Goal: Task Accomplishment & Management: Manage account settings

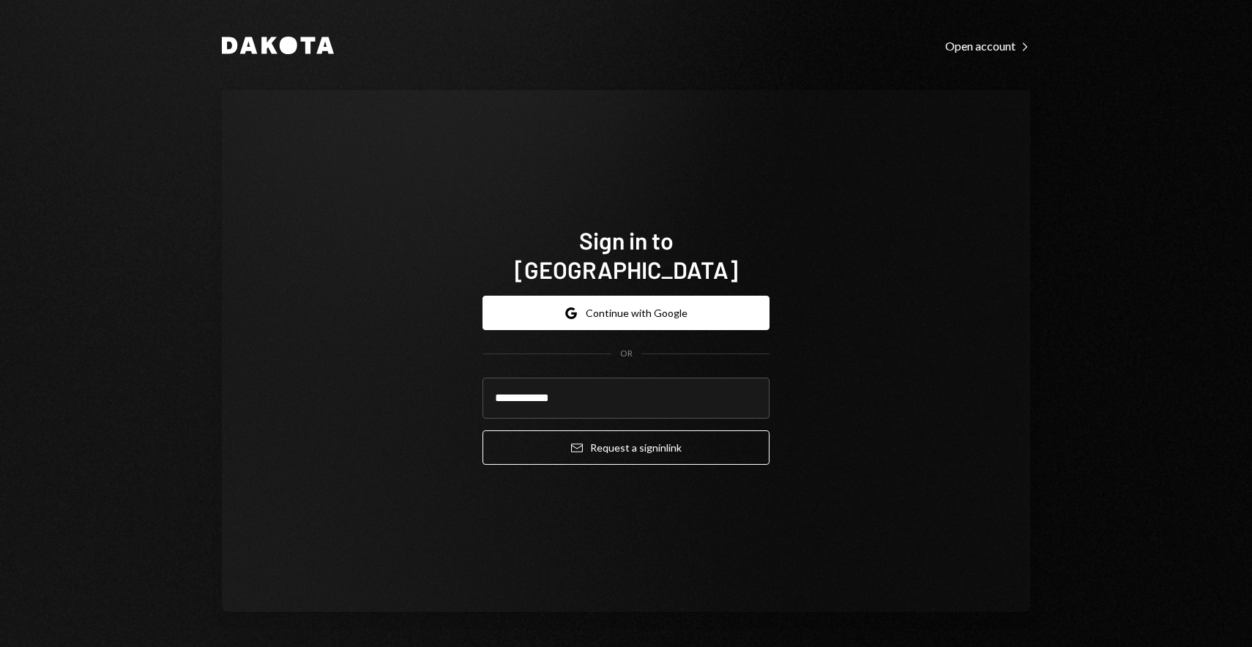
type input "**********"
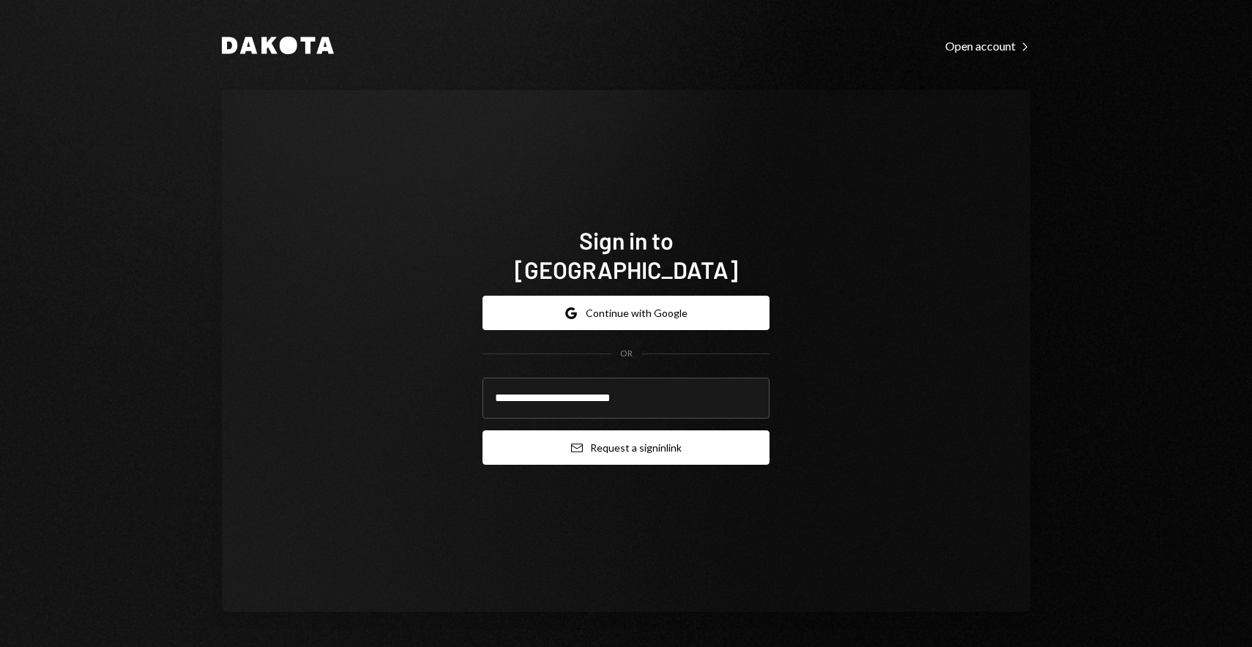
click at [724, 434] on button "Email Request a sign in link" at bounding box center [625, 447] width 287 height 34
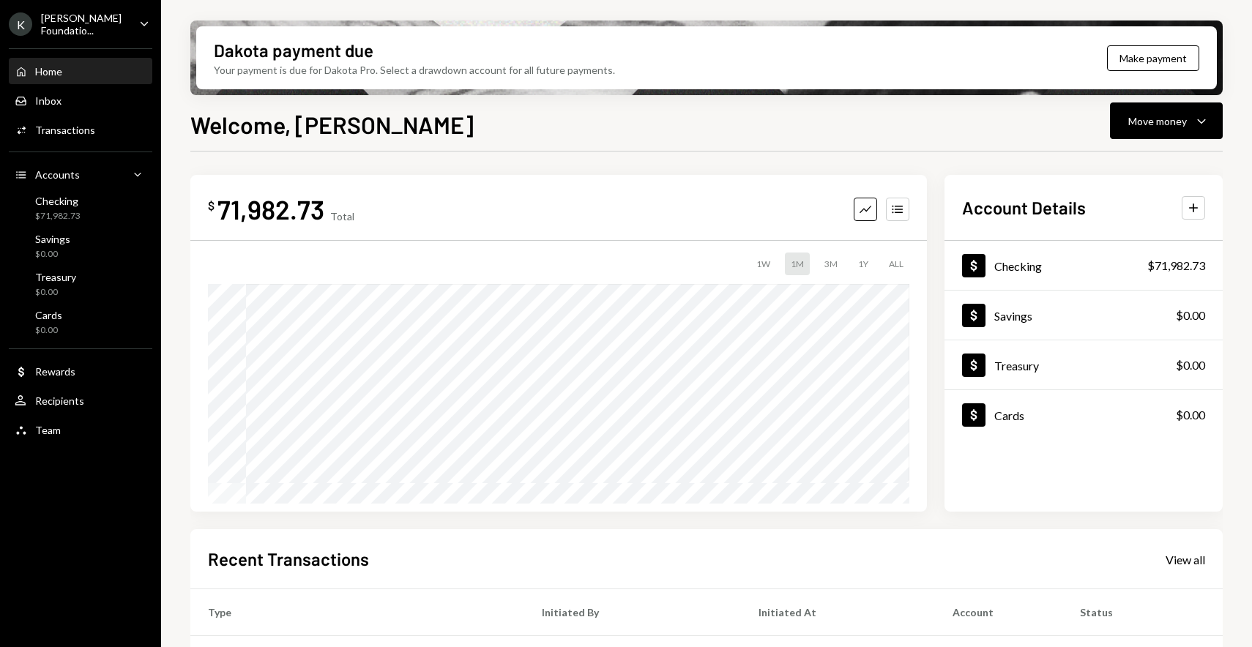
click at [121, 79] on div "Home Home" at bounding box center [81, 71] width 132 height 25
click at [118, 95] on div "Inbox Inbox" at bounding box center [81, 100] width 132 height 13
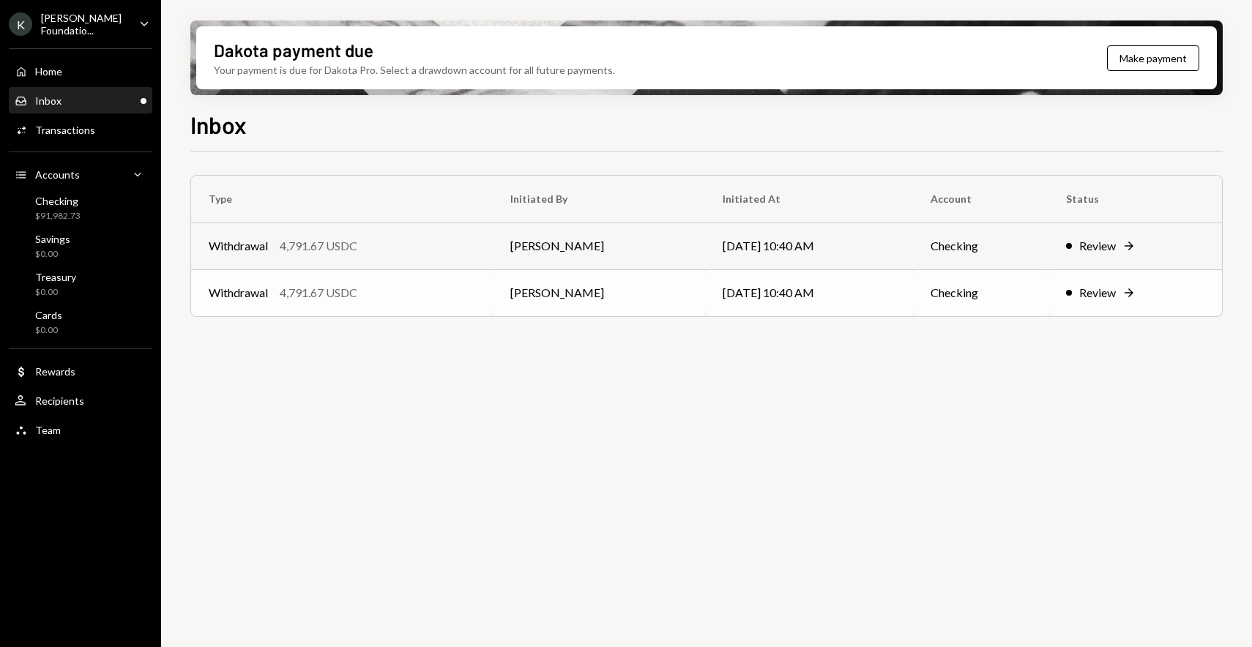
click at [1173, 297] on div "Review Right Arrow" at bounding box center [1135, 293] width 138 height 18
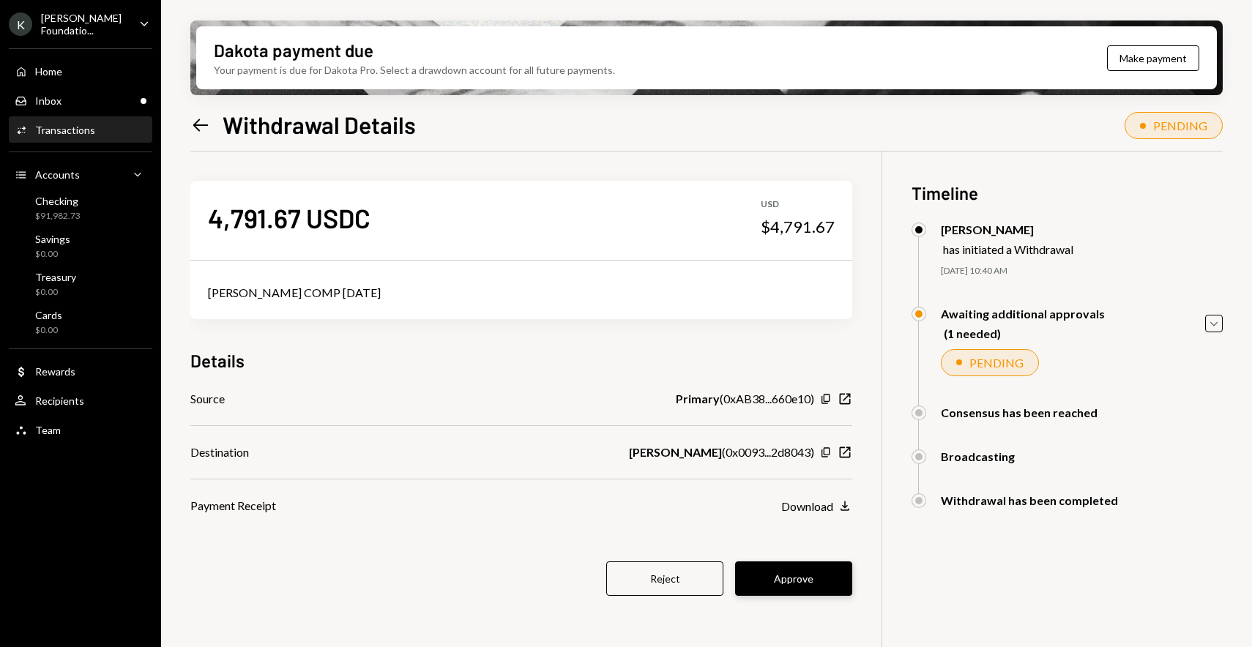
click at [814, 568] on button "Approve" at bounding box center [793, 578] width 117 height 34
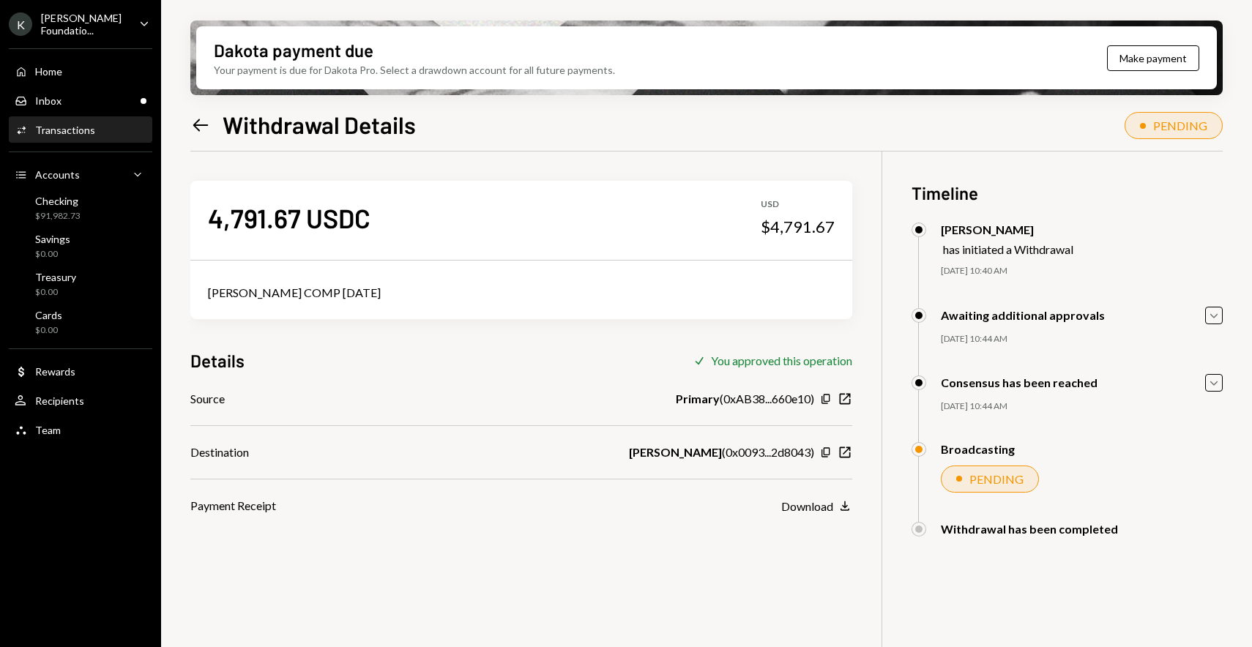
click at [198, 124] on icon "Left Arrow" at bounding box center [200, 125] width 20 height 20
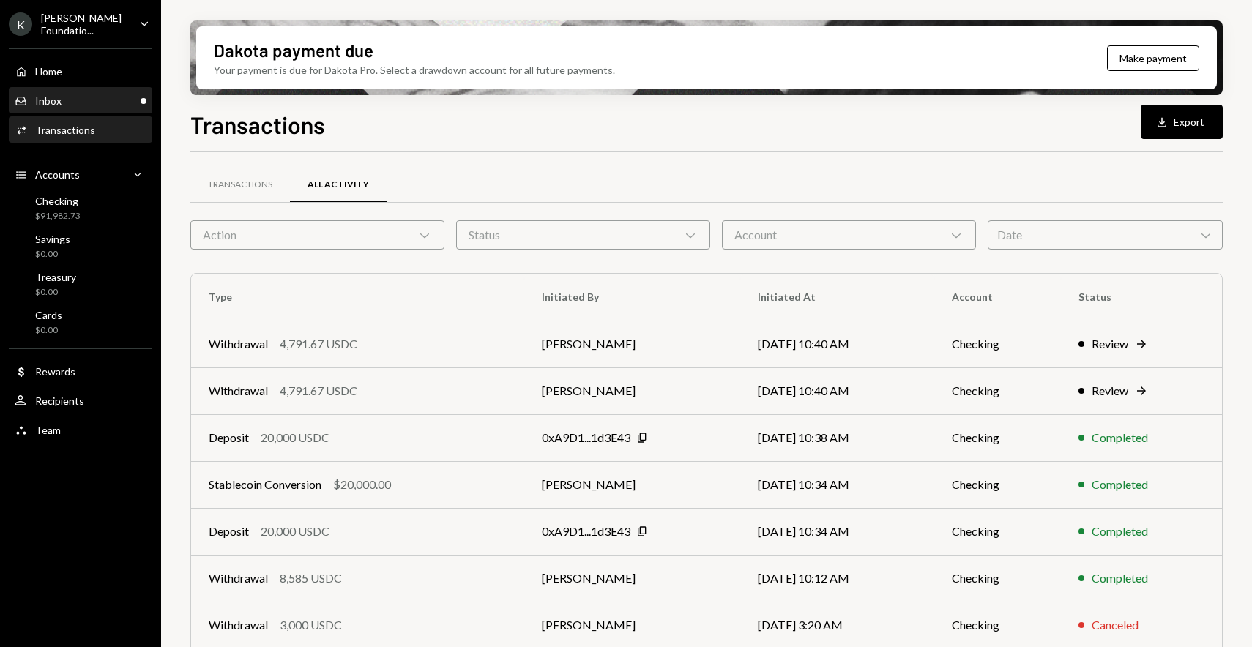
click at [100, 90] on div "Inbox Inbox" at bounding box center [81, 101] width 132 height 25
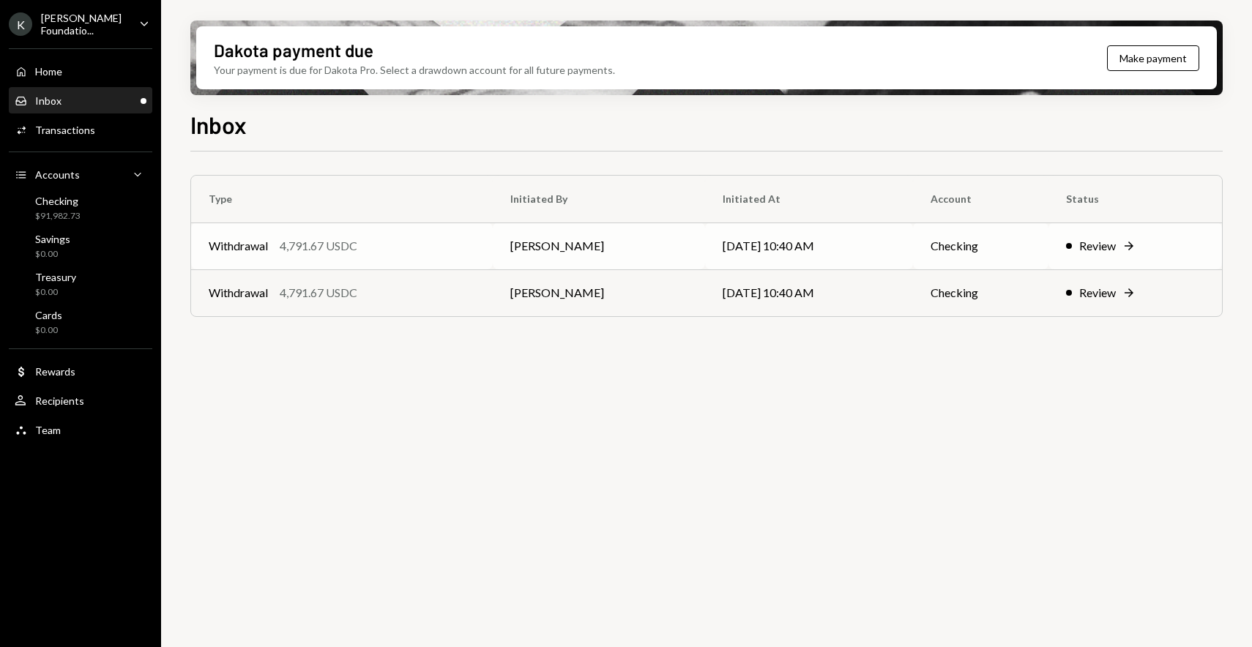
click at [917, 251] on td "Checking" at bounding box center [981, 245] width 136 height 47
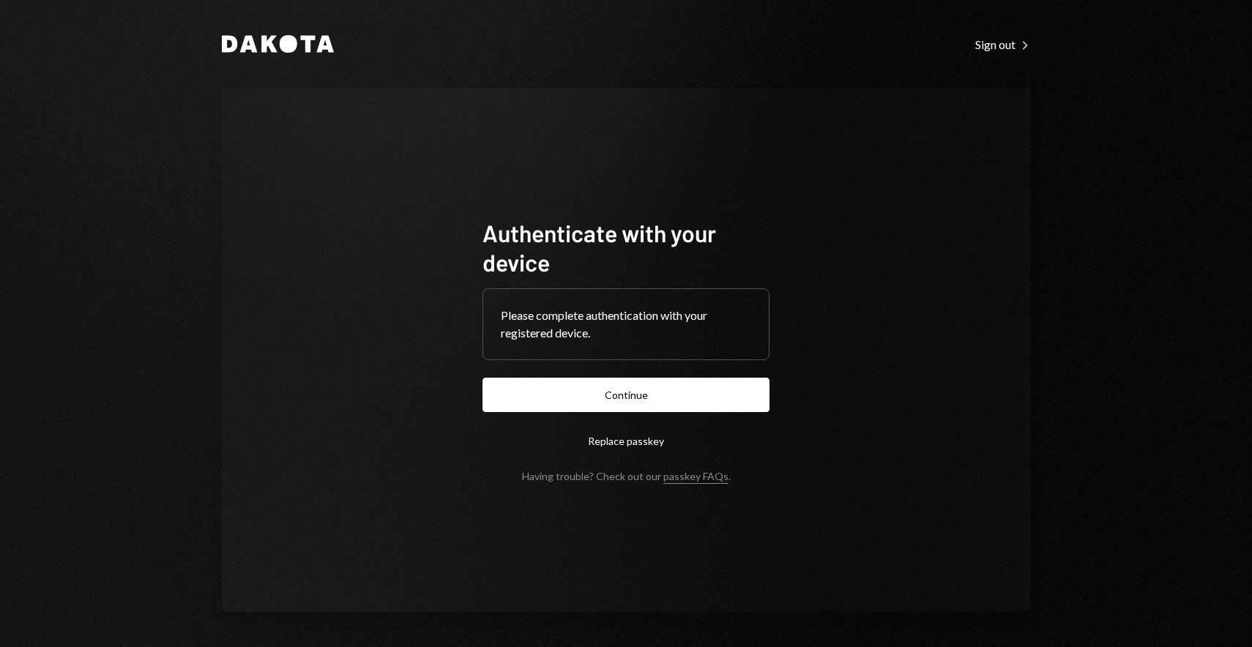
click at [643, 374] on form "Authenticate with your device Please complete authentication with your register…" at bounding box center [625, 350] width 287 height 264
click at [638, 384] on button "Continue" at bounding box center [625, 395] width 287 height 34
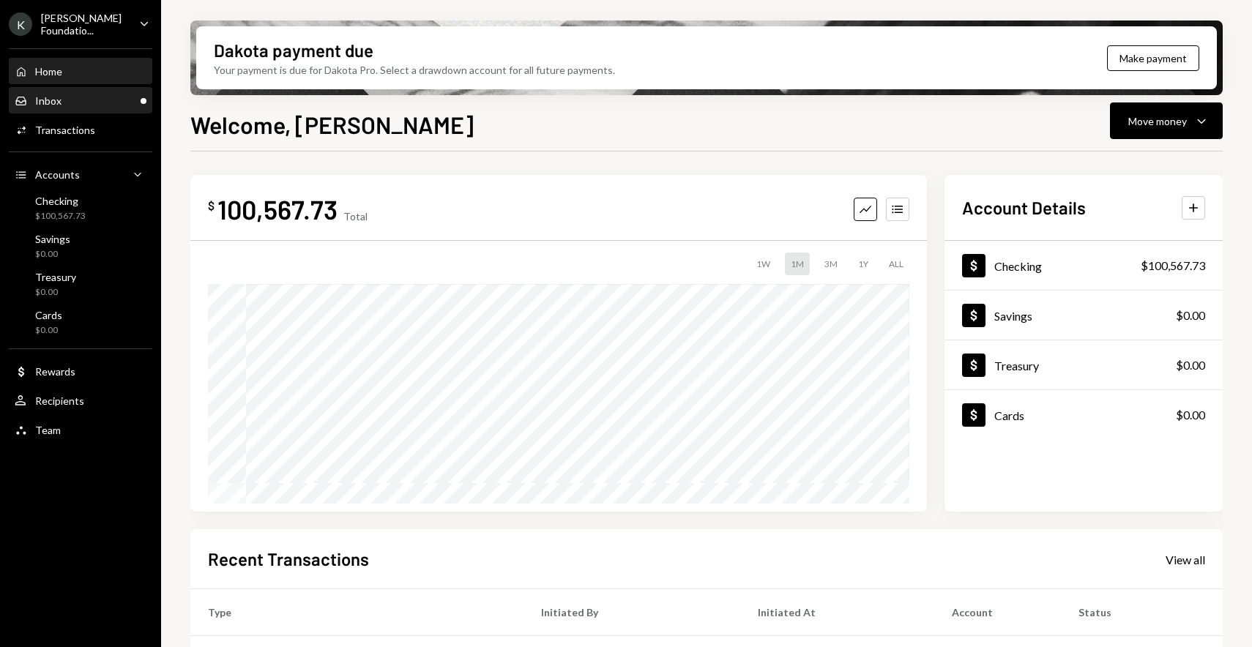
click at [105, 97] on div "Inbox Inbox" at bounding box center [81, 100] width 132 height 13
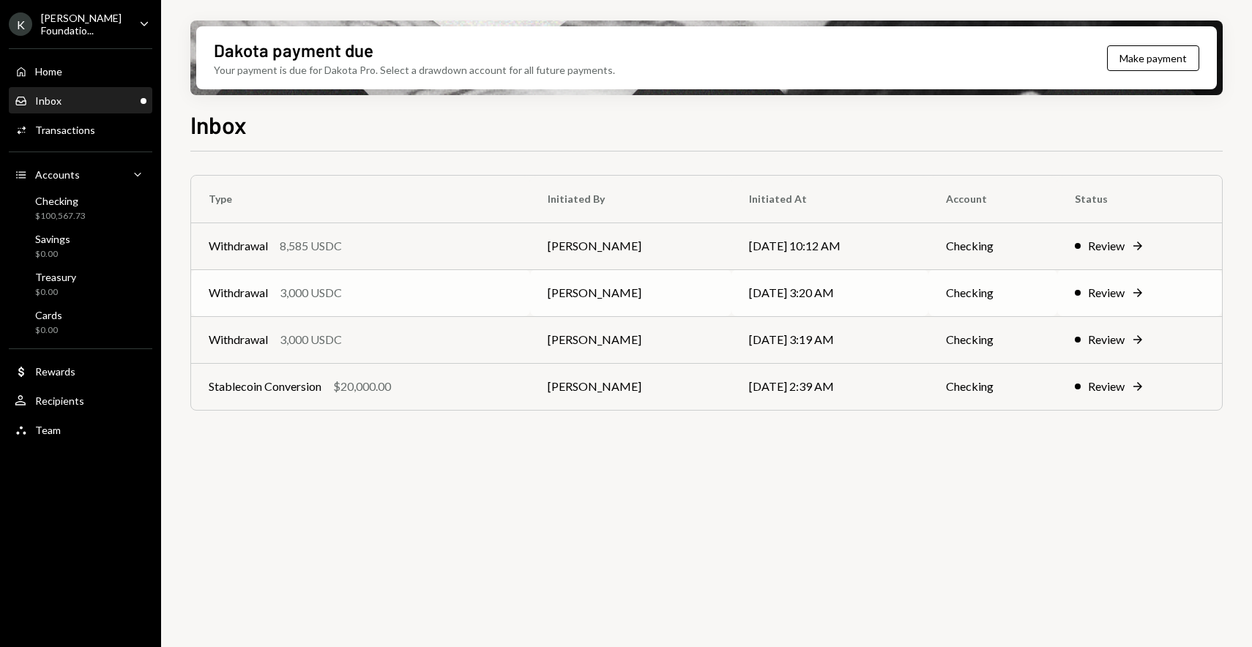
click at [469, 280] on td "Withdrawal 3,000 USDC" at bounding box center [360, 292] width 339 height 47
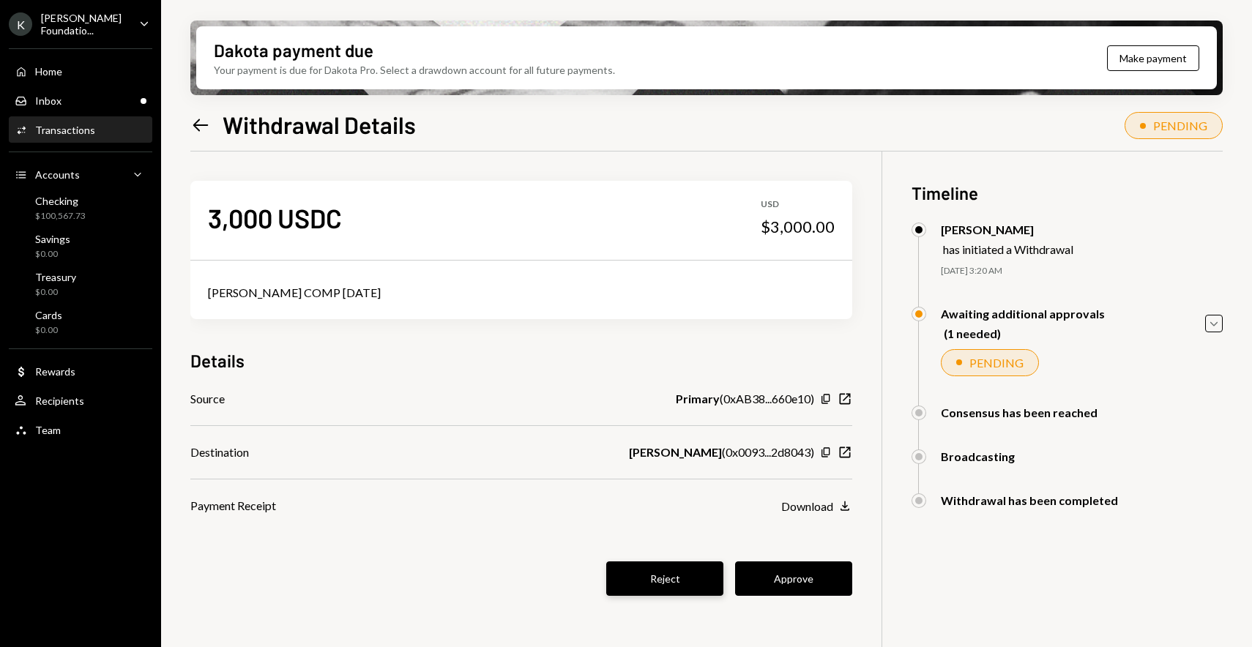
click at [670, 592] on button "Reject" at bounding box center [664, 578] width 117 height 34
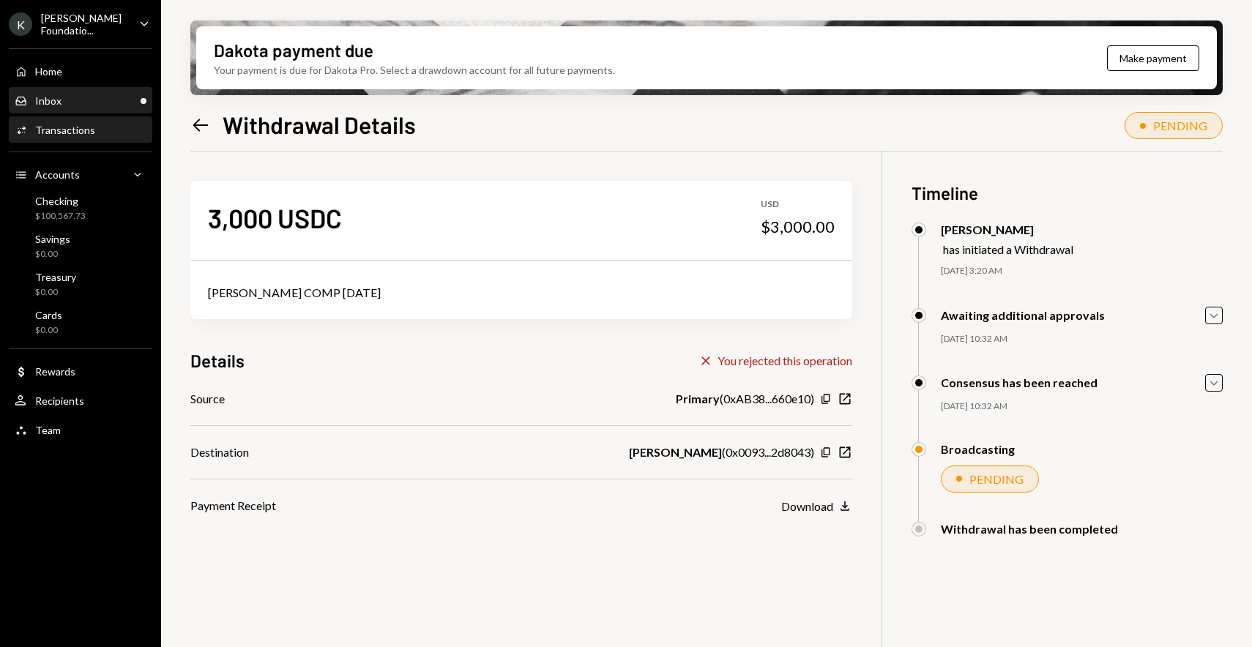
click at [122, 98] on div "Inbox Inbox" at bounding box center [81, 100] width 132 height 13
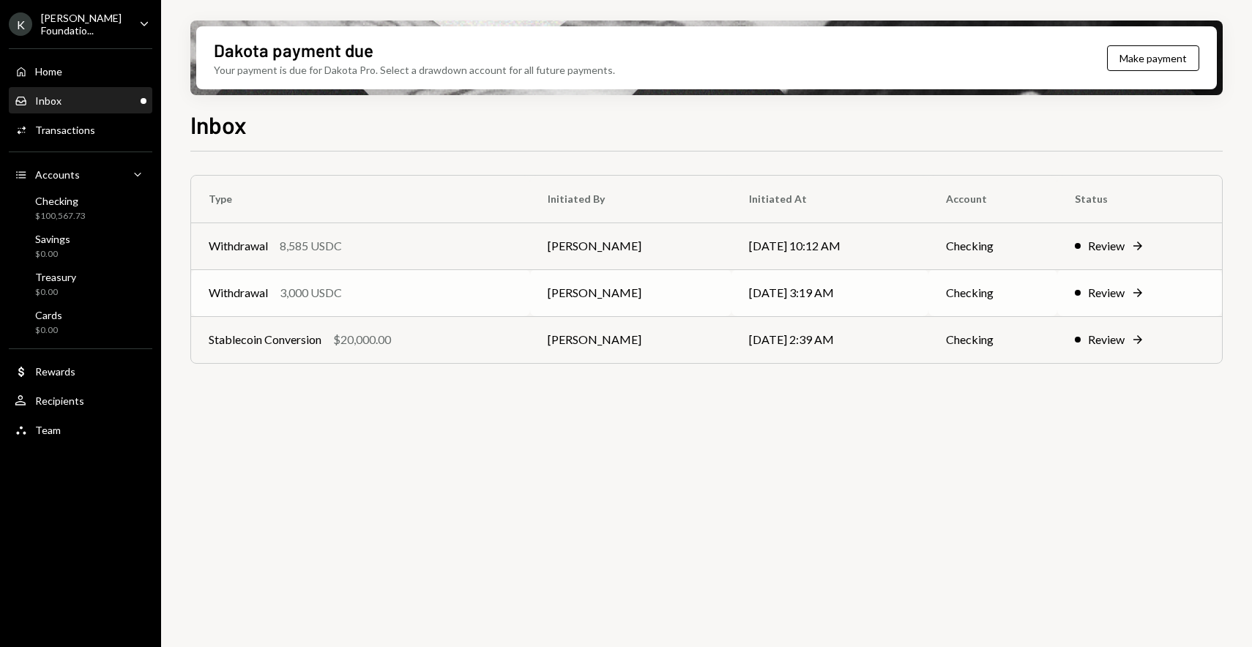
click at [416, 286] on div "Withdrawal 3,000 USDC" at bounding box center [361, 293] width 304 height 18
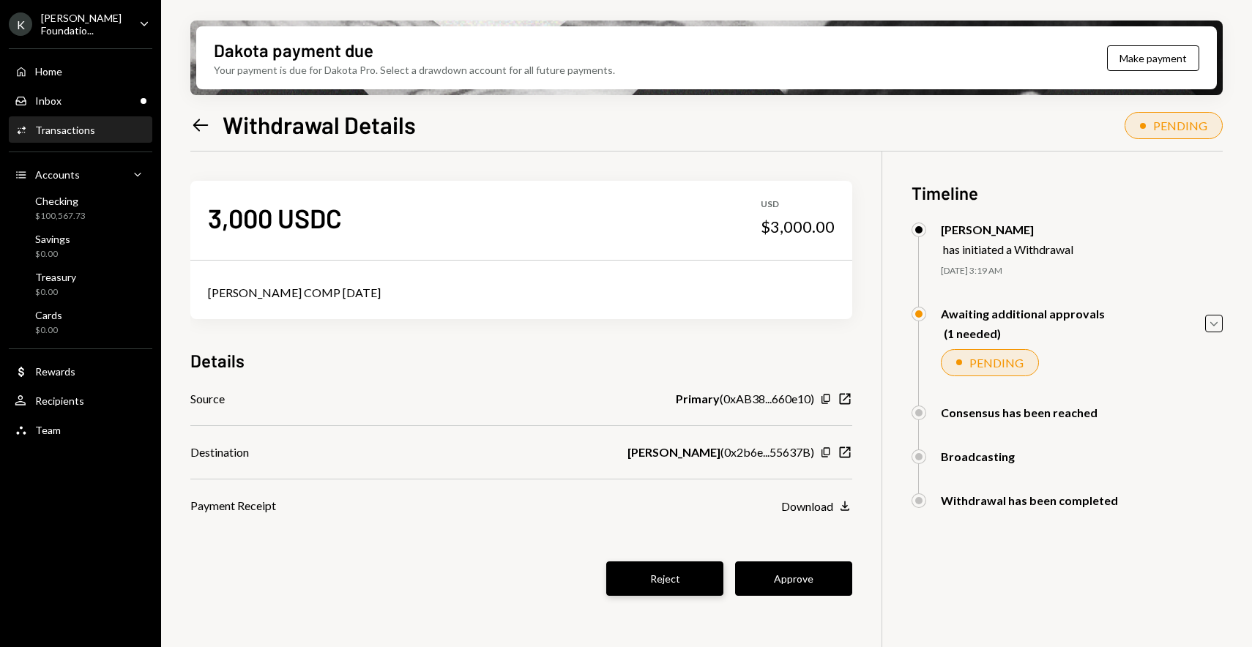
click at [682, 576] on button "Reject" at bounding box center [664, 578] width 117 height 34
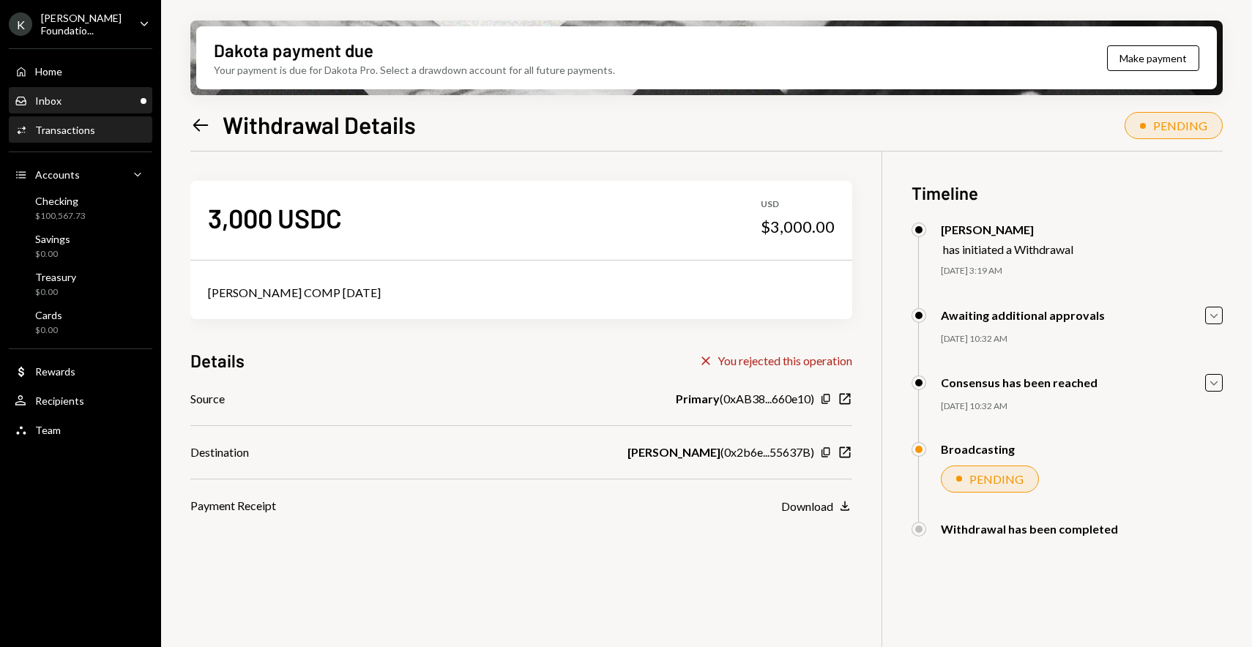
click at [101, 96] on div "Inbox Inbox" at bounding box center [81, 100] width 132 height 13
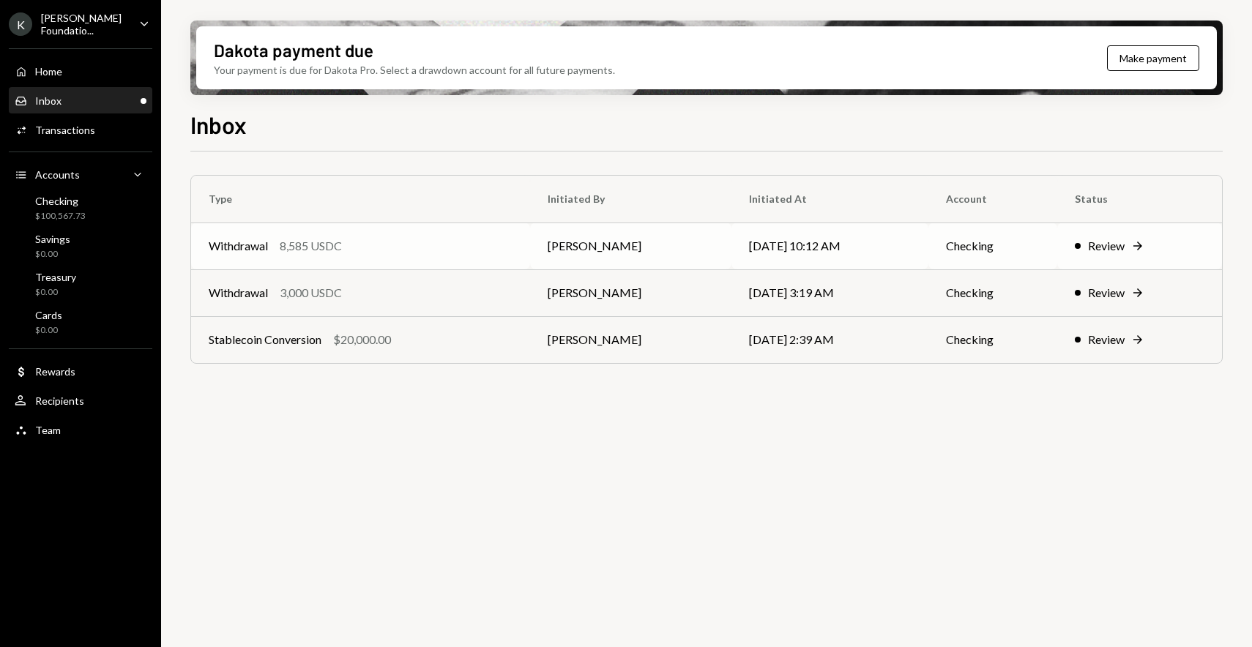
click at [380, 249] on div "Withdrawal 8,585 USDC" at bounding box center [361, 246] width 304 height 18
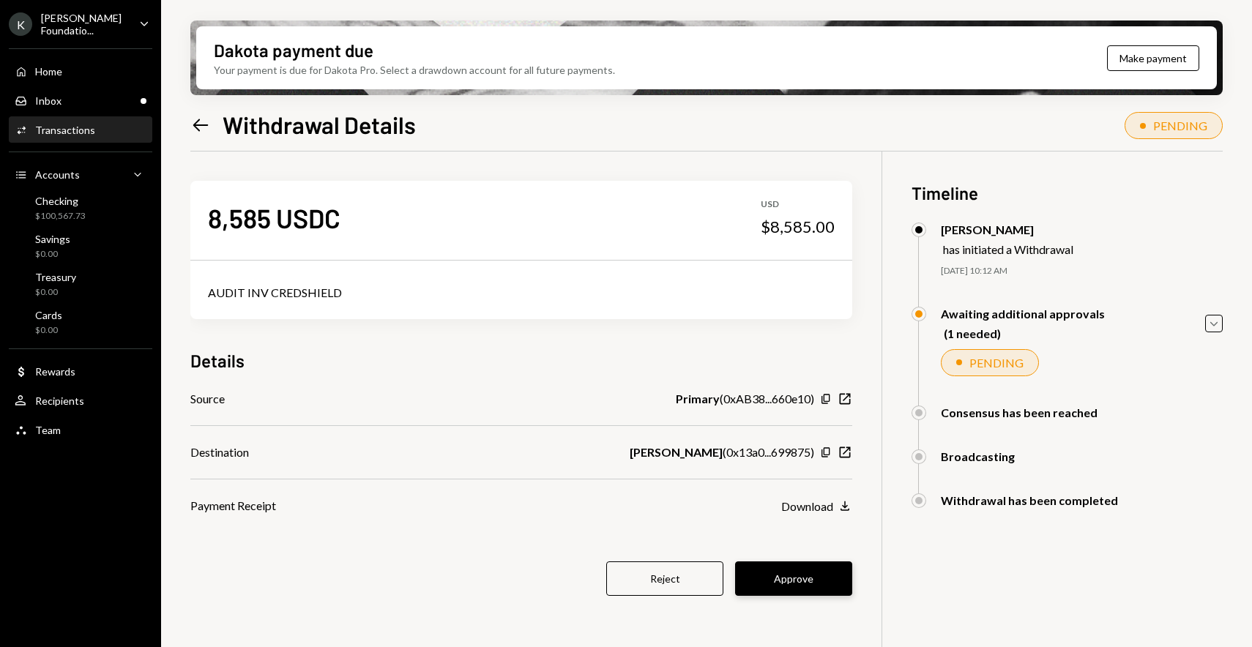
click at [809, 572] on button "Approve" at bounding box center [793, 578] width 117 height 34
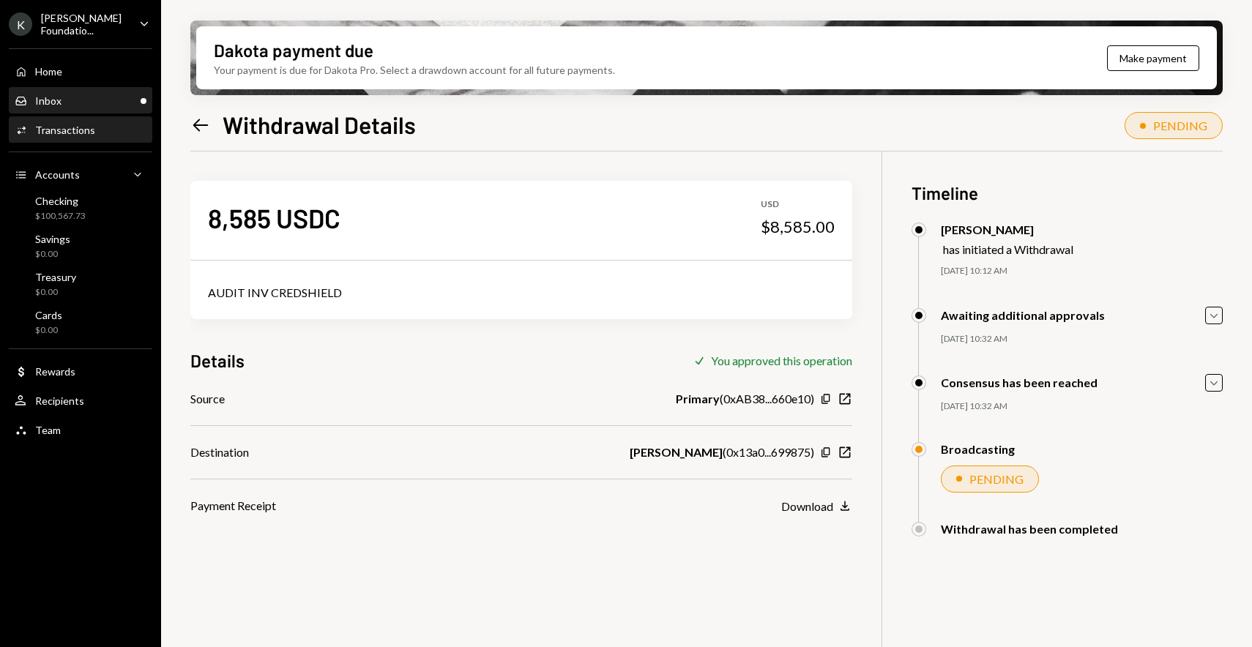
click at [121, 90] on div "Inbox Inbox" at bounding box center [81, 101] width 132 height 25
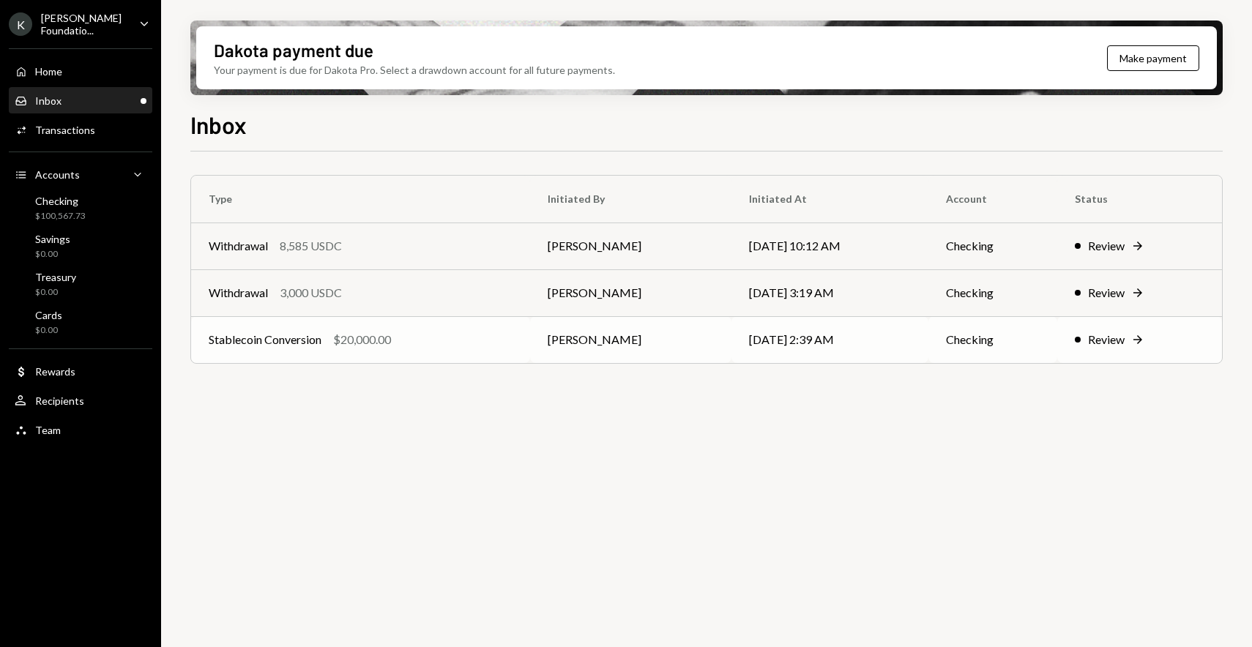
click at [457, 341] on div "Stablecoin Conversion $20,000.00" at bounding box center [361, 340] width 304 height 18
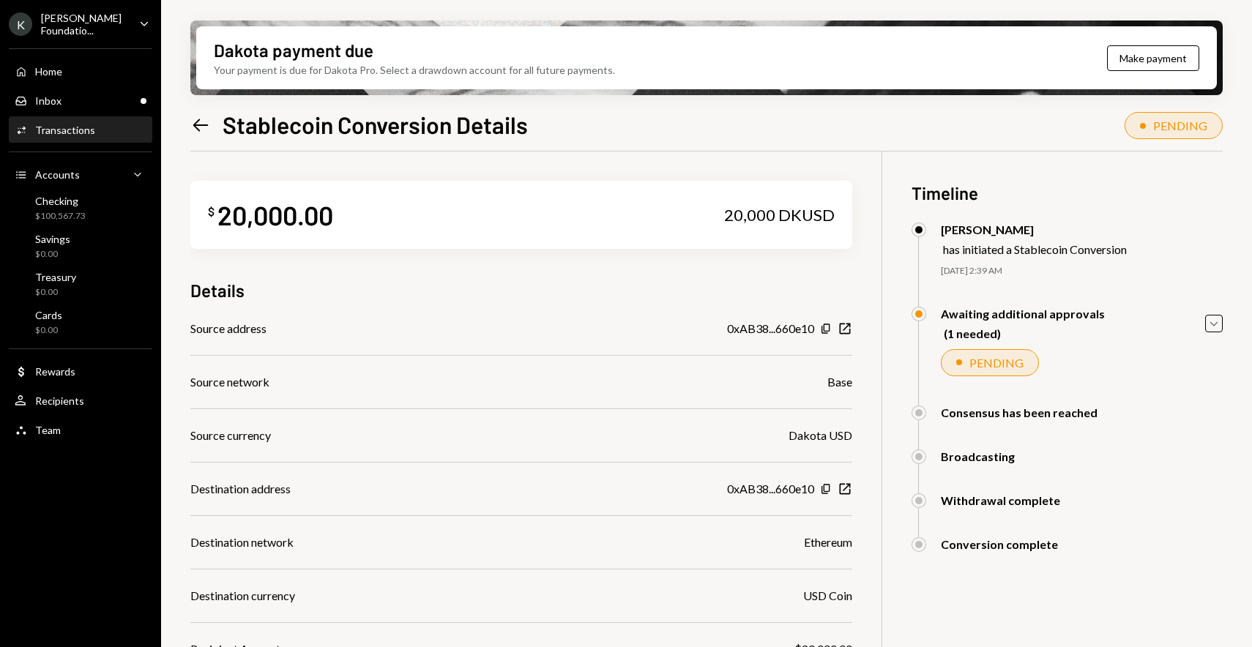
scroll to position [212, 0]
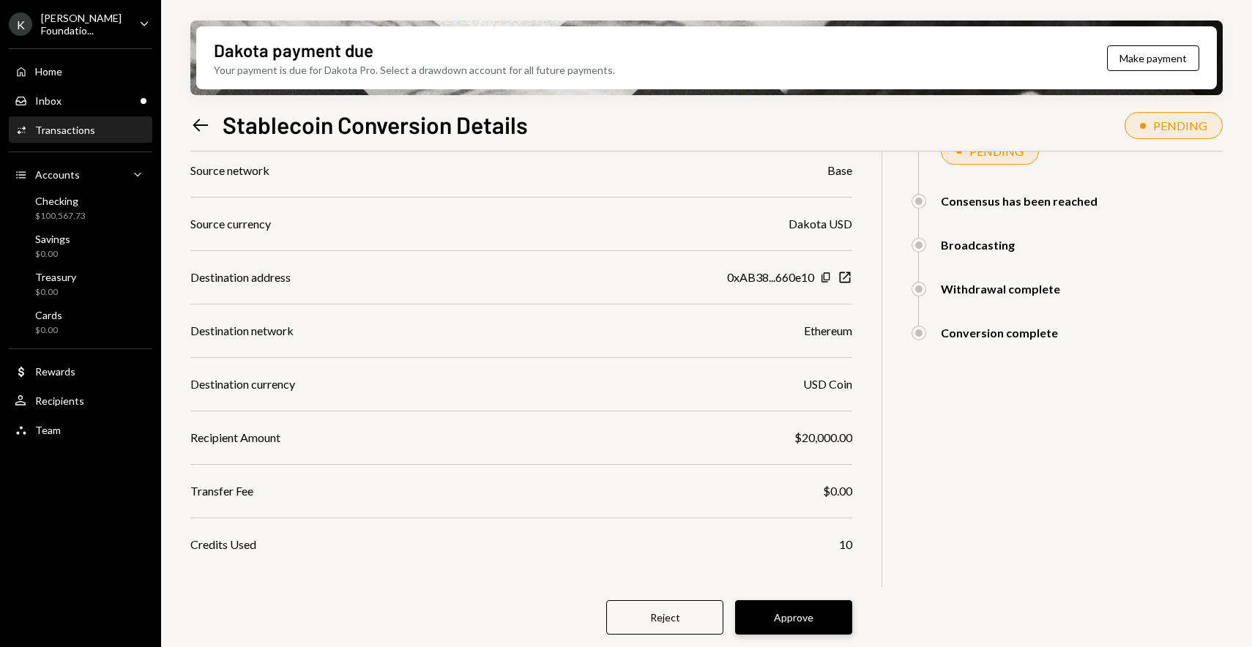
click at [792, 613] on button "Approve" at bounding box center [793, 617] width 117 height 34
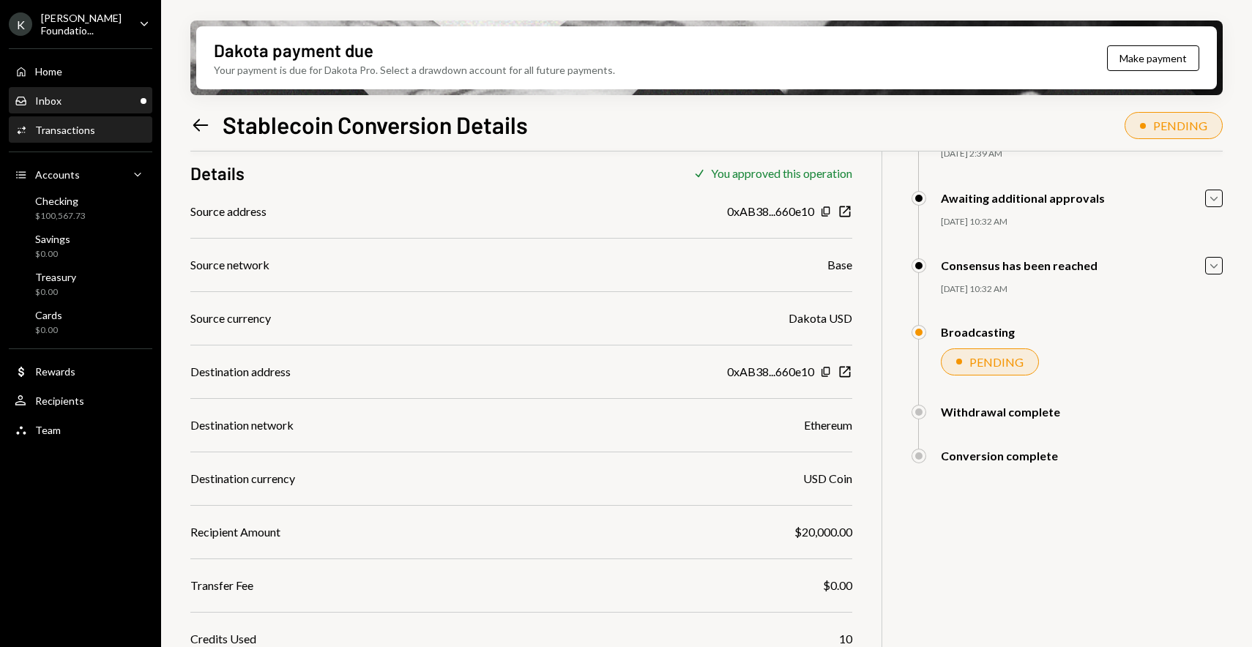
click at [86, 105] on div "Inbox Inbox" at bounding box center [81, 100] width 132 height 13
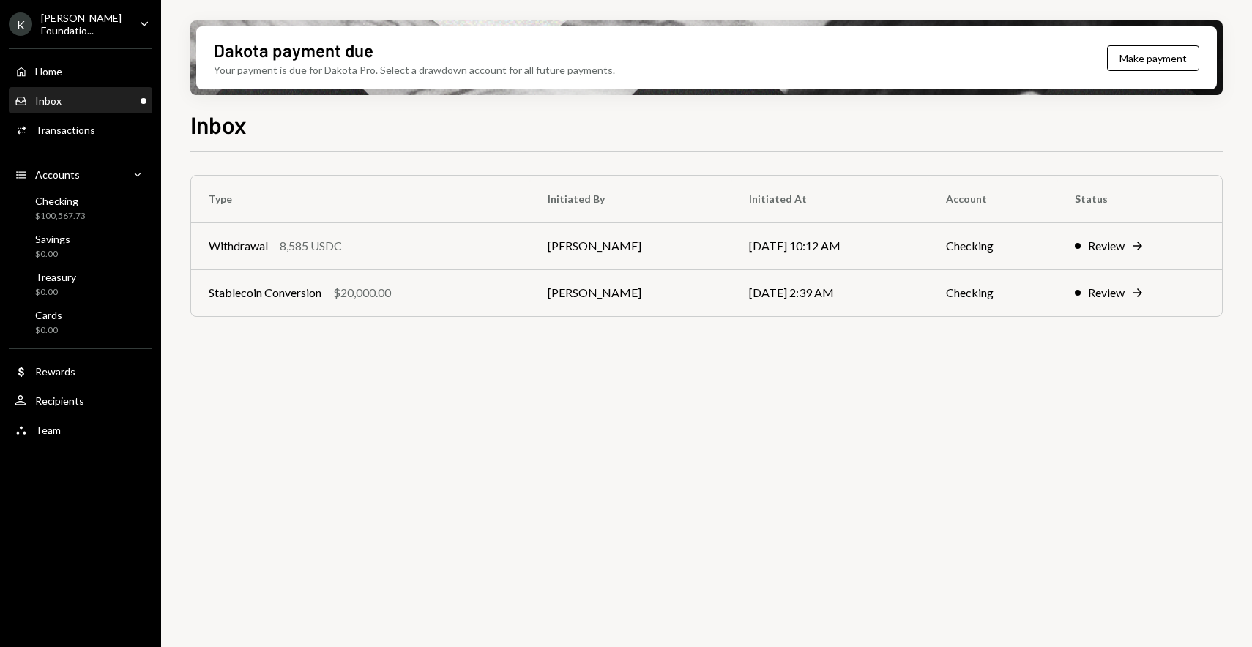
click at [344, 125] on div "Inbox" at bounding box center [706, 123] width 1032 height 32
click at [91, 79] on div "Home Home" at bounding box center [81, 71] width 132 height 25
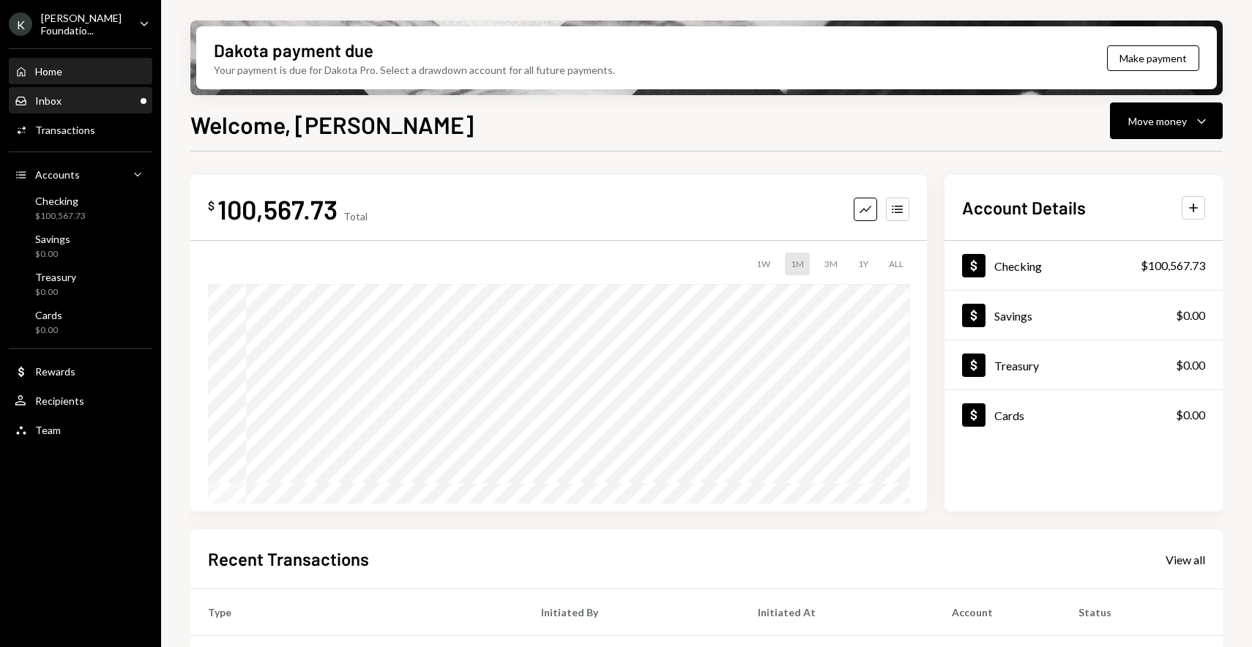
click at [91, 91] on div "Inbox Inbox" at bounding box center [81, 101] width 132 height 25
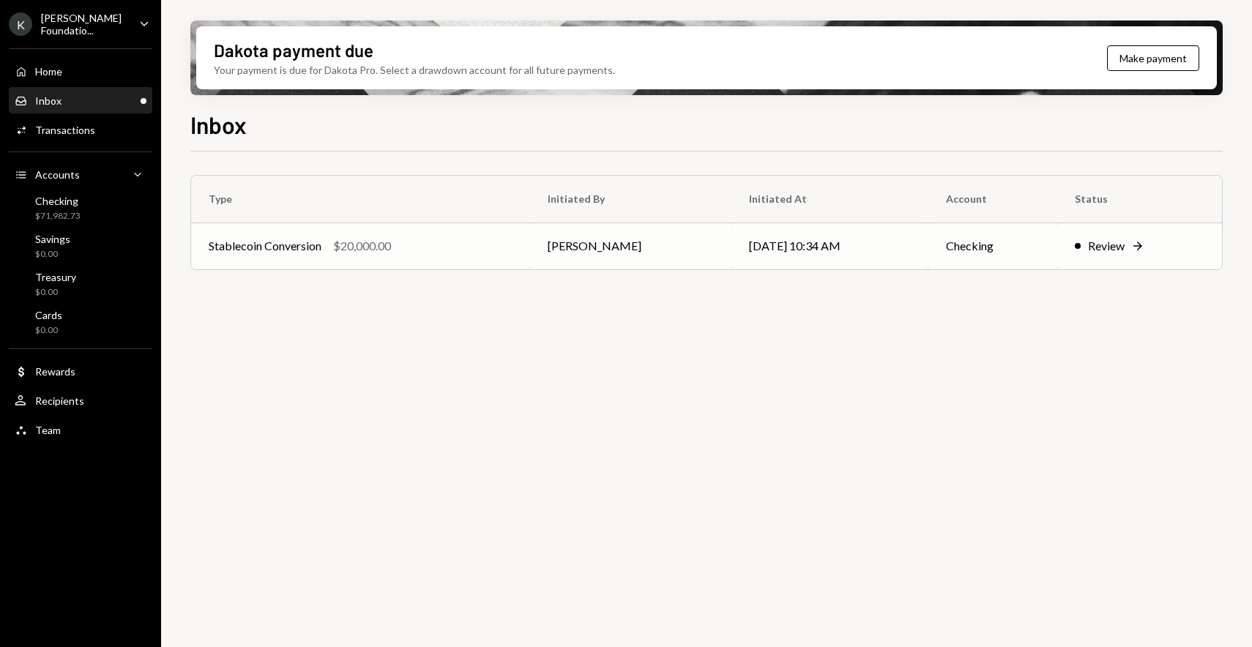
click at [464, 258] on td "Stablecoin Conversion $20,000.00" at bounding box center [360, 245] width 339 height 47
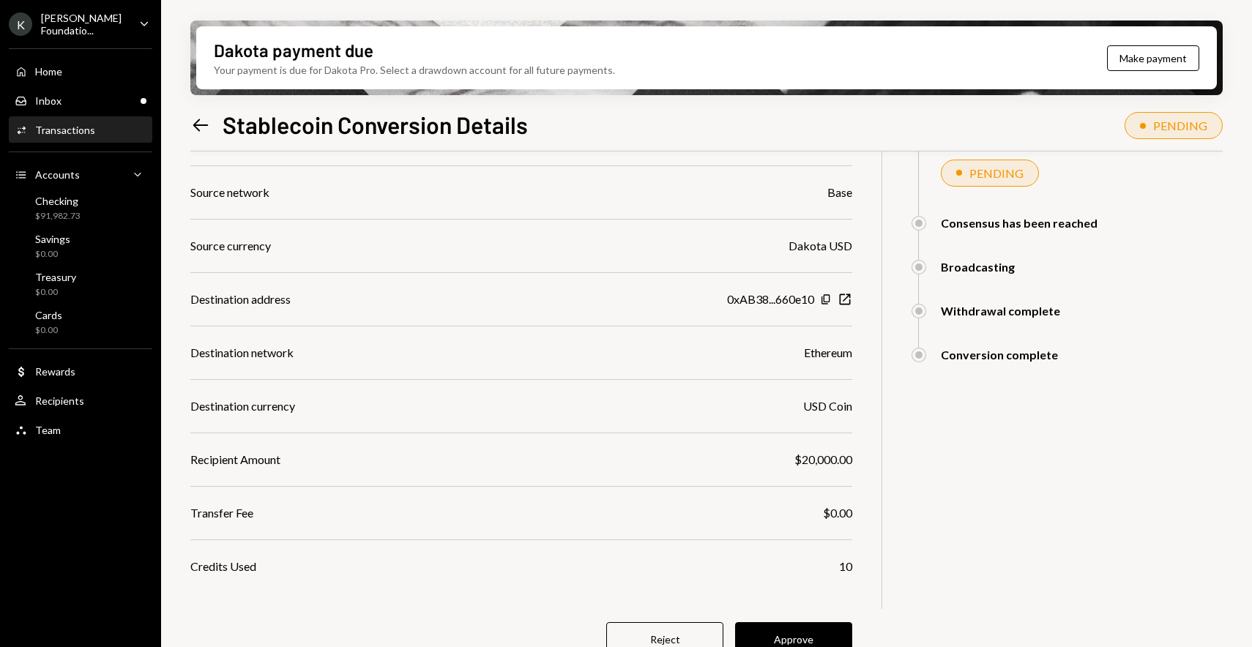
scroll to position [210, 0]
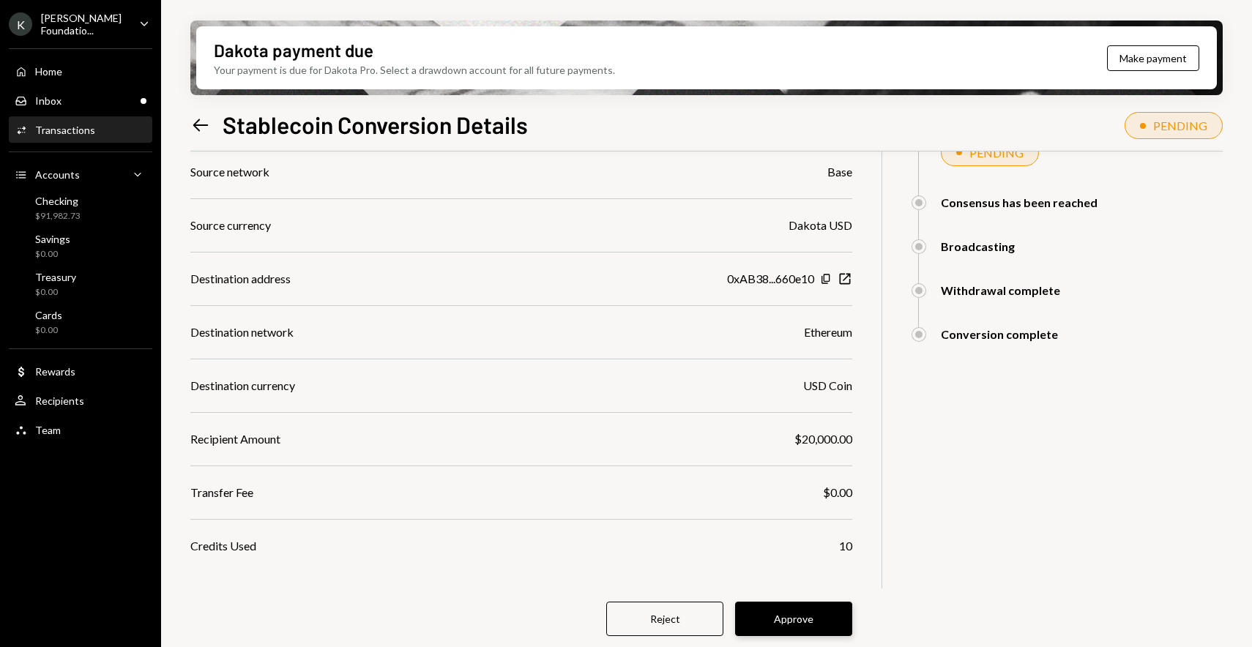
click at [793, 614] on button "Approve" at bounding box center [793, 619] width 117 height 34
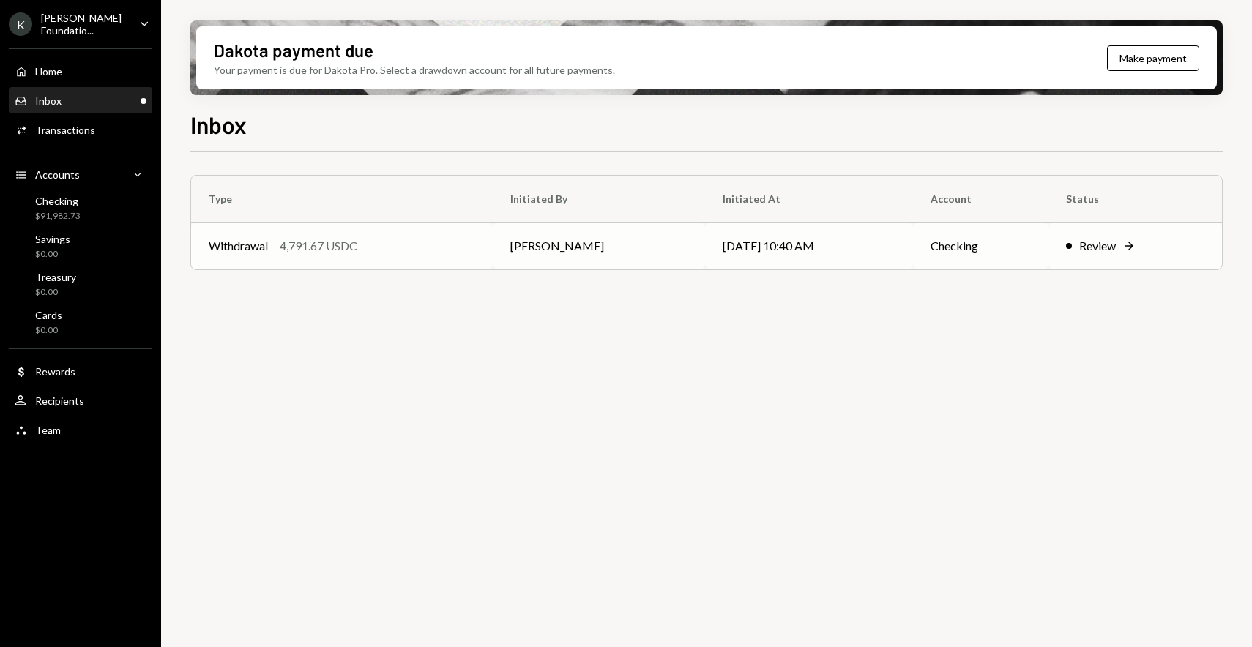
click at [520, 248] on td "[PERSON_NAME]" at bounding box center [599, 245] width 212 height 47
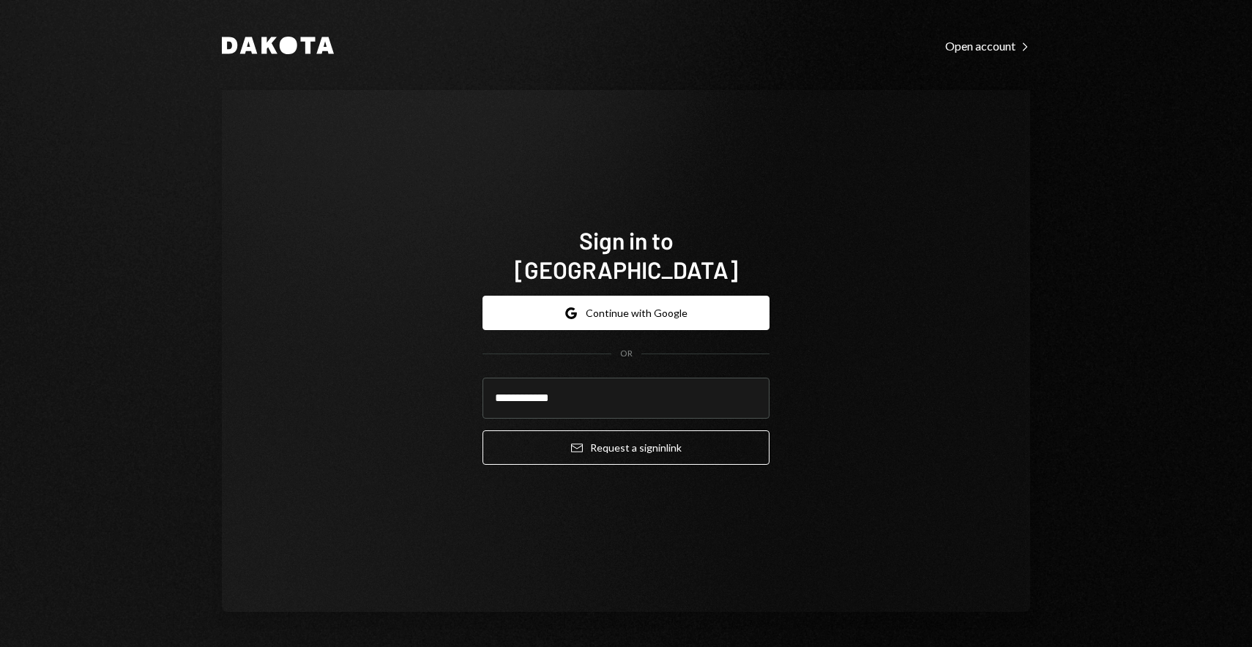
type input "**********"
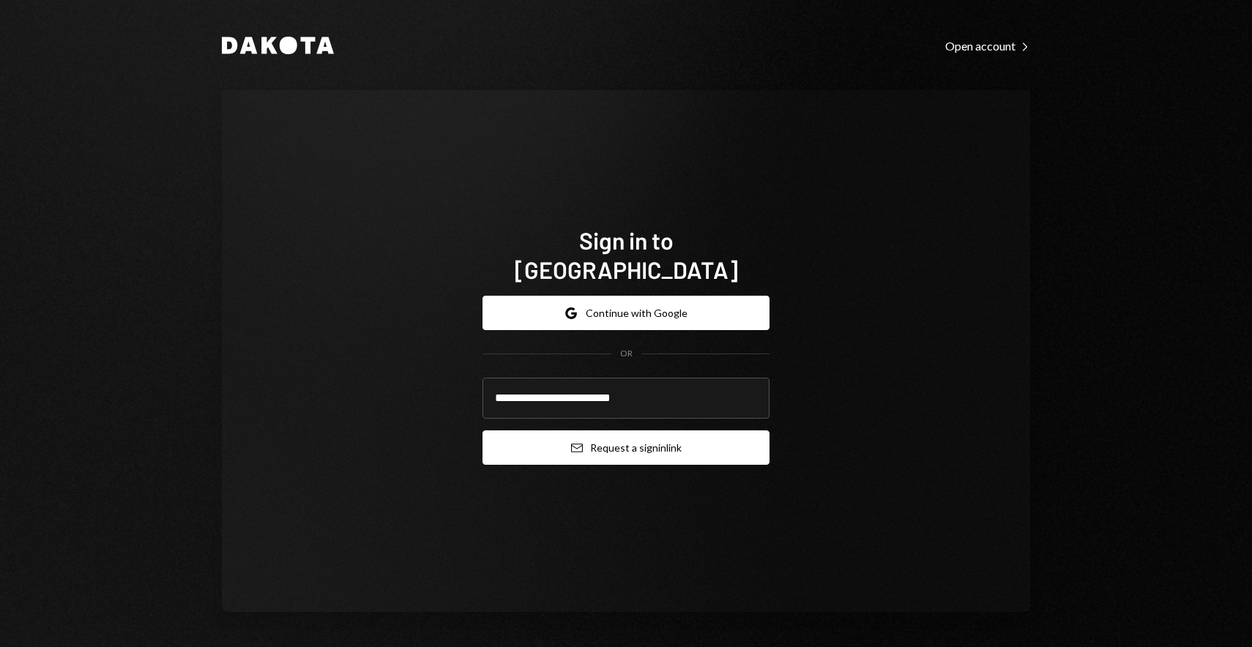
click at [714, 430] on button "Email Request a sign in link" at bounding box center [625, 447] width 287 height 34
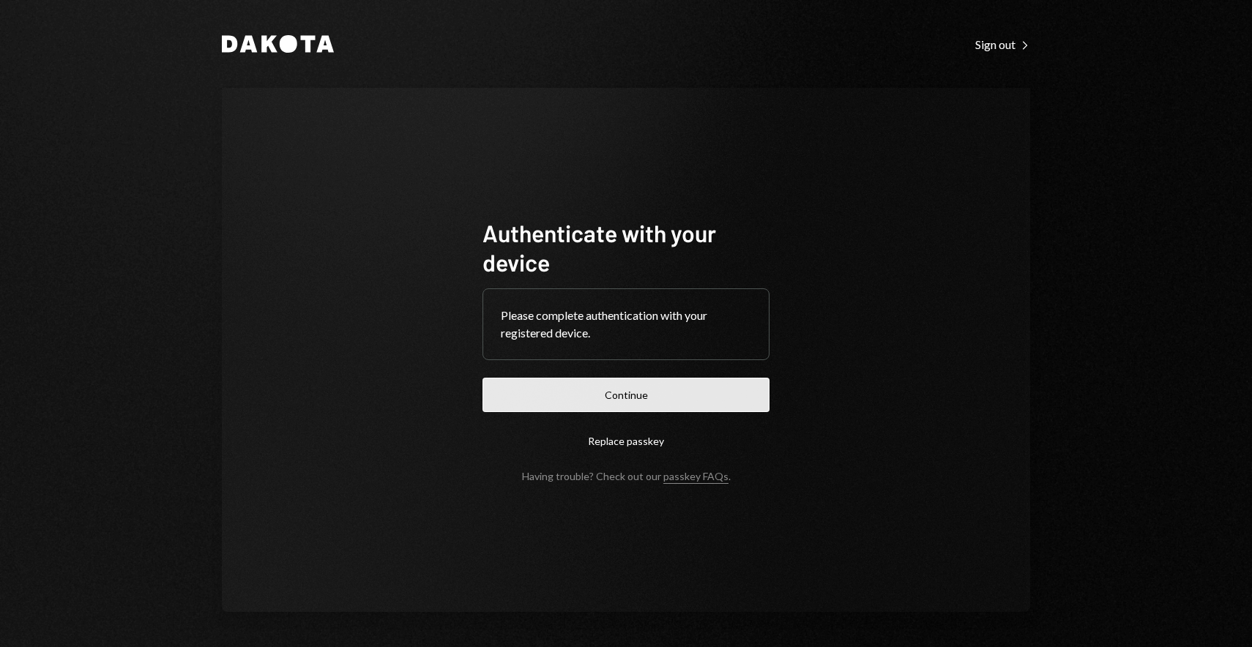
click at [599, 397] on button "Continue" at bounding box center [625, 395] width 287 height 34
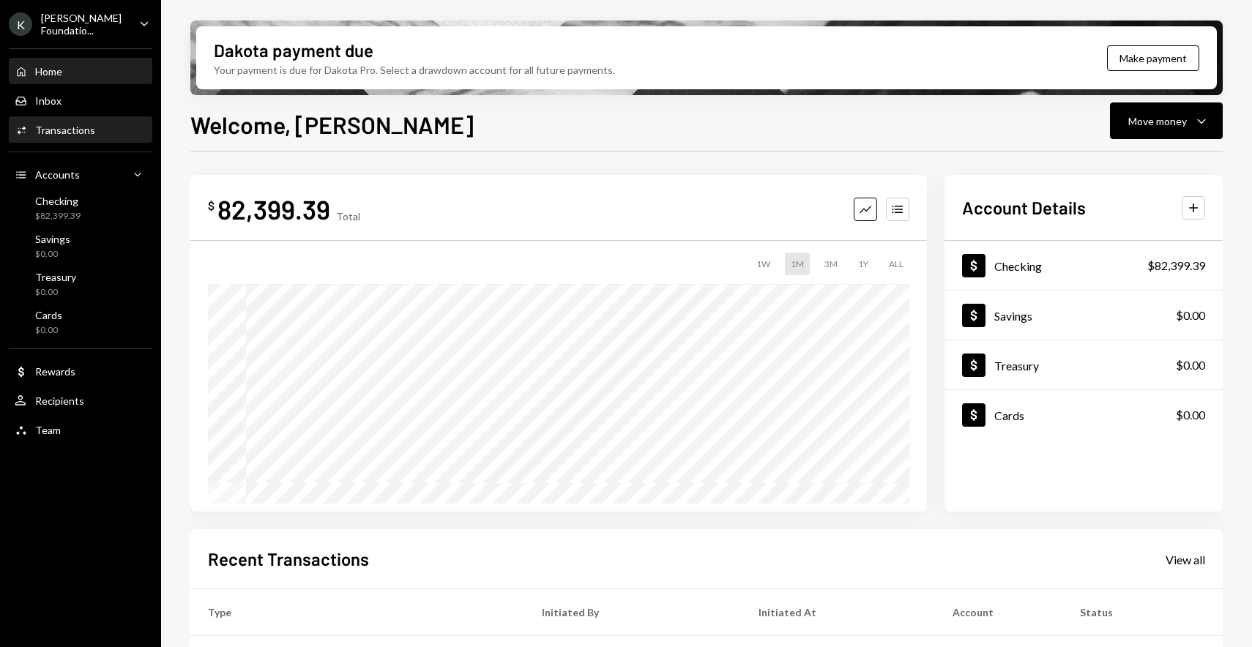
click at [102, 136] on div "Activities Transactions" at bounding box center [81, 130] width 132 height 25
